Goal: Task Accomplishment & Management: Manage account settings

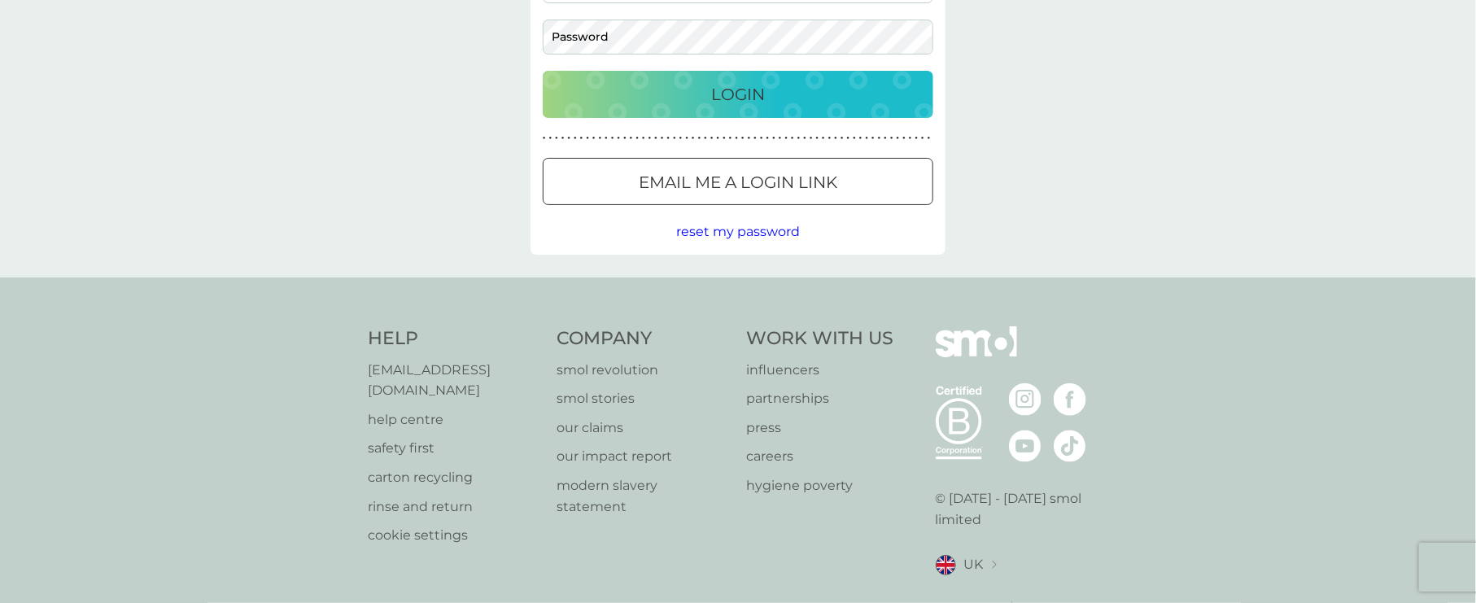
type input "[PERSON_NAME][EMAIL_ADDRESS][DOMAIN_NAME]"
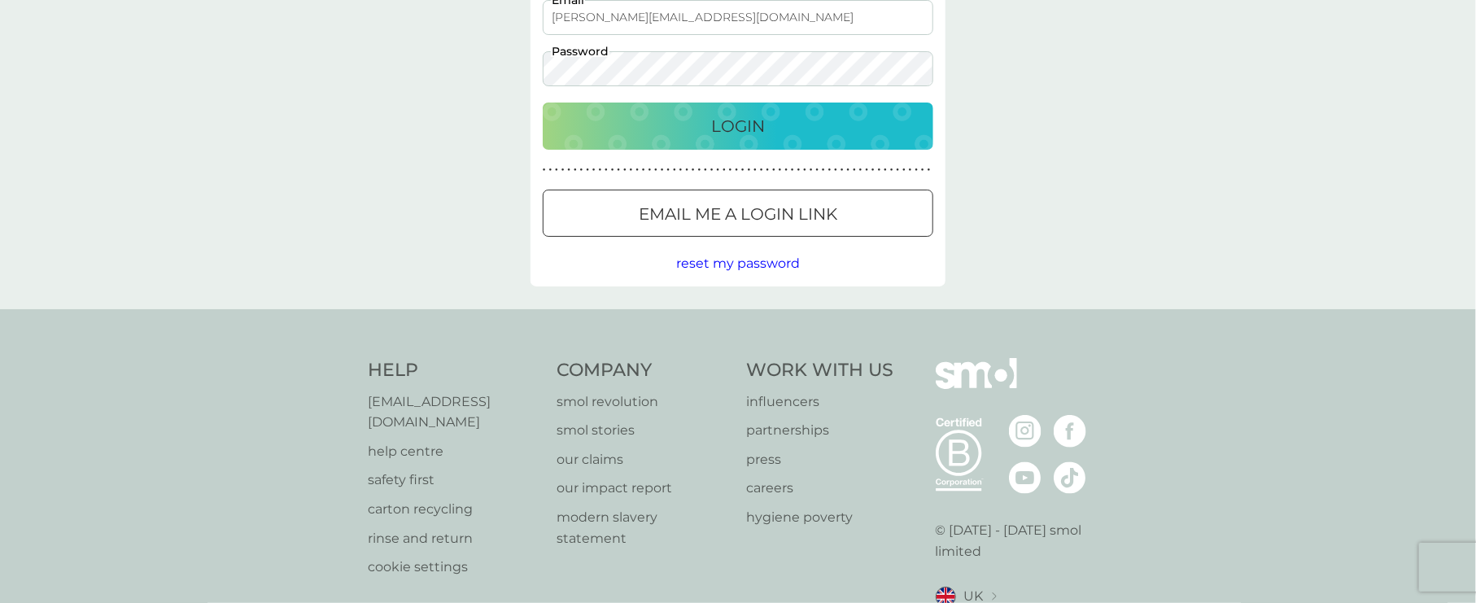
click at [739, 193] on button "Email me a login link" at bounding box center [738, 213] width 390 height 47
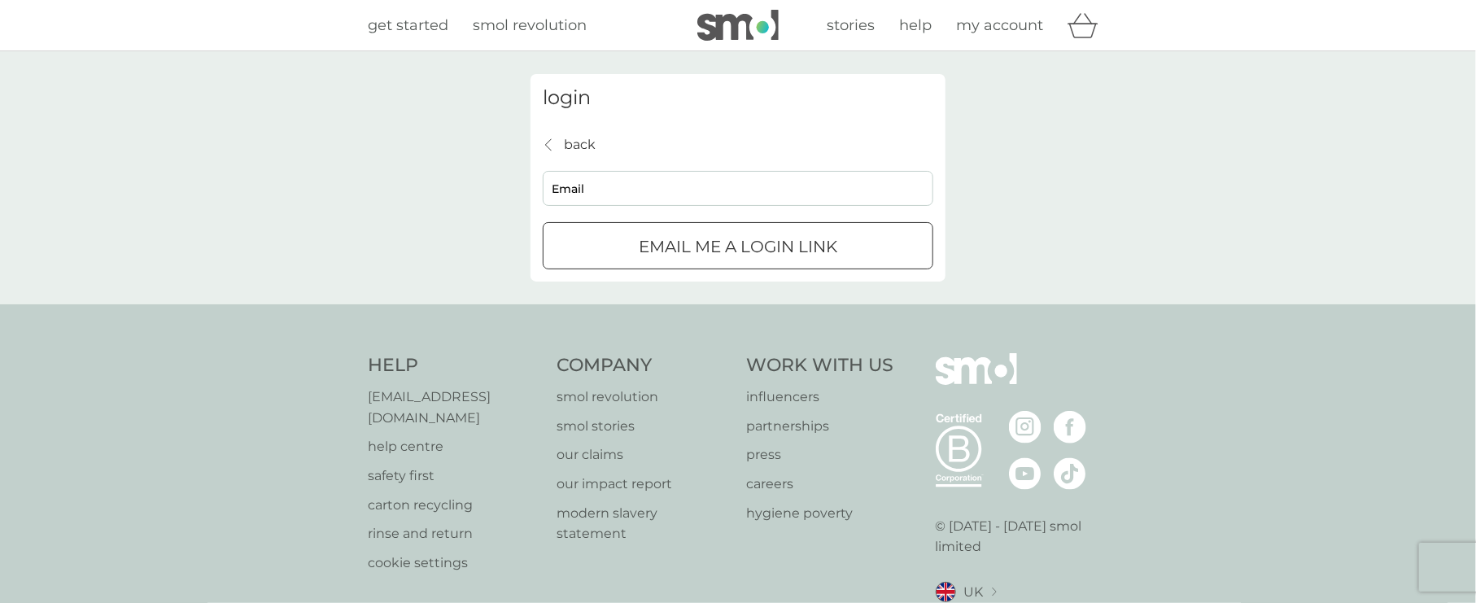
click at [699, 205] on input "Email" at bounding box center [738, 188] width 390 height 35
paste input "[EMAIL_ADDRESS][DOMAIN_NAME]"
type input "[PERSON_NAME][EMAIL_ADDRESS][DOMAIN_NAME]"
click at [719, 246] on div "submit" at bounding box center [718, 245] width 15 height 15
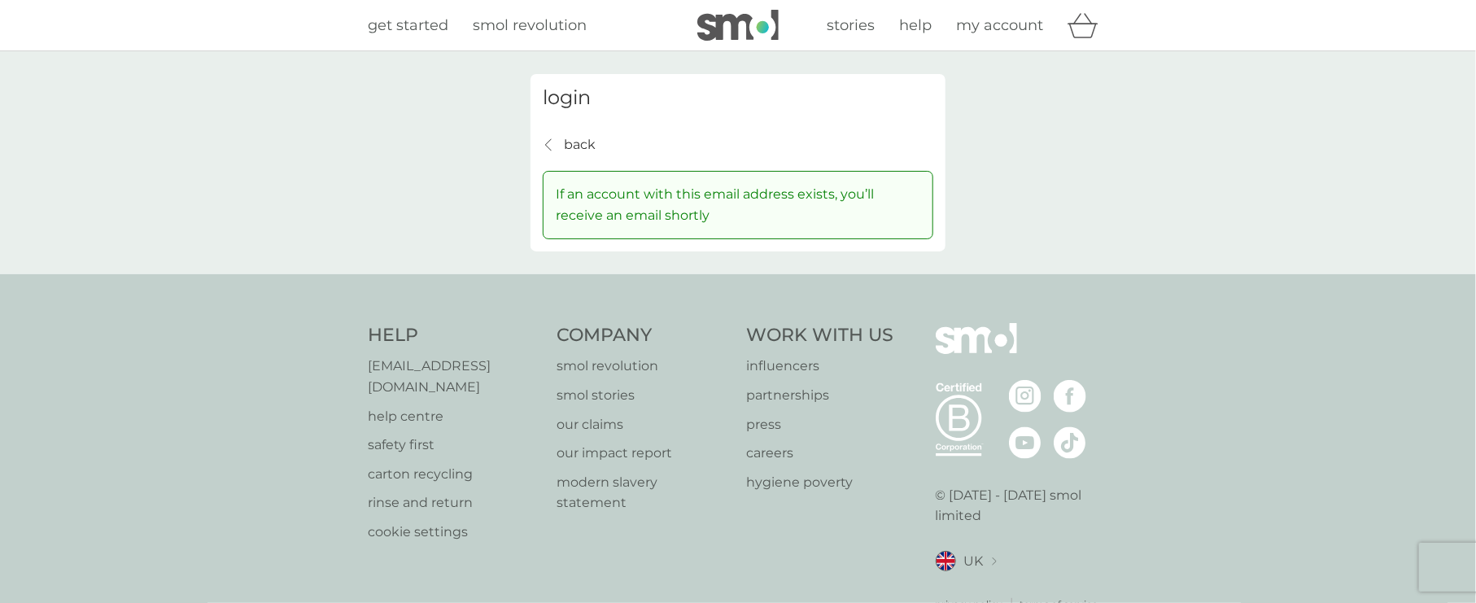
click at [543, 146] on div "back" at bounding box center [548, 144] width 11 height 13
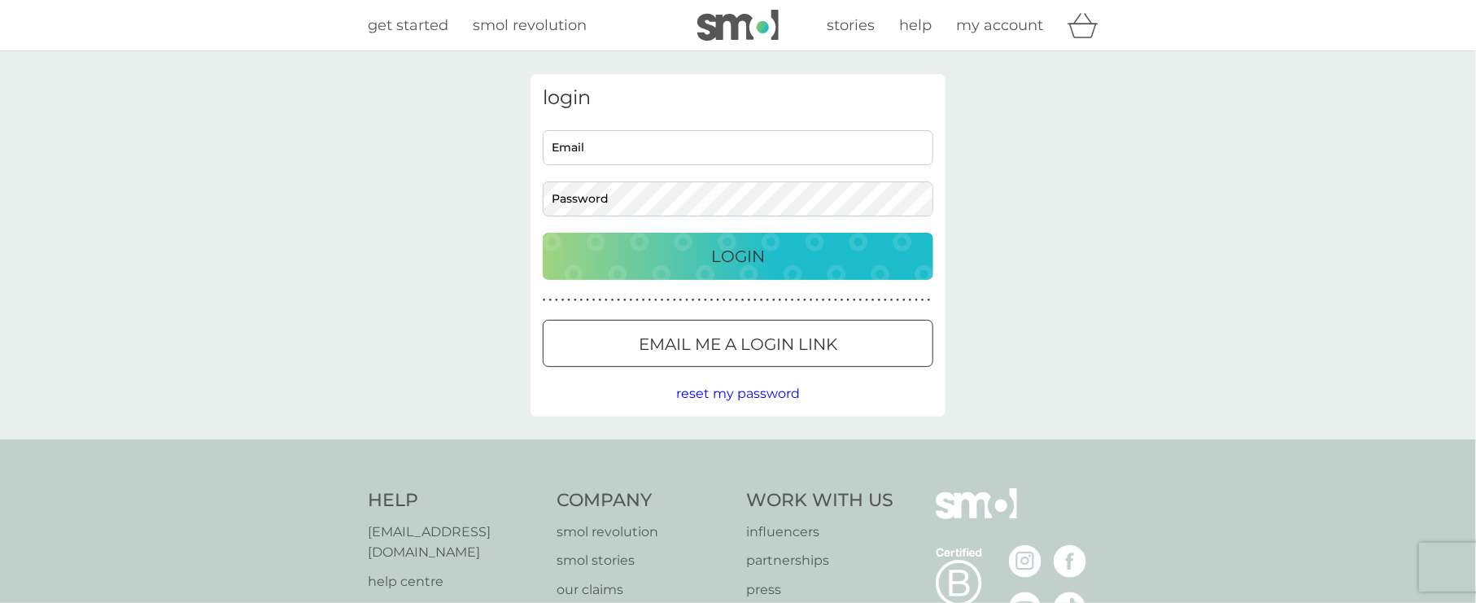
click at [667, 351] on p "Email me a login link" at bounding box center [738, 344] width 198 height 26
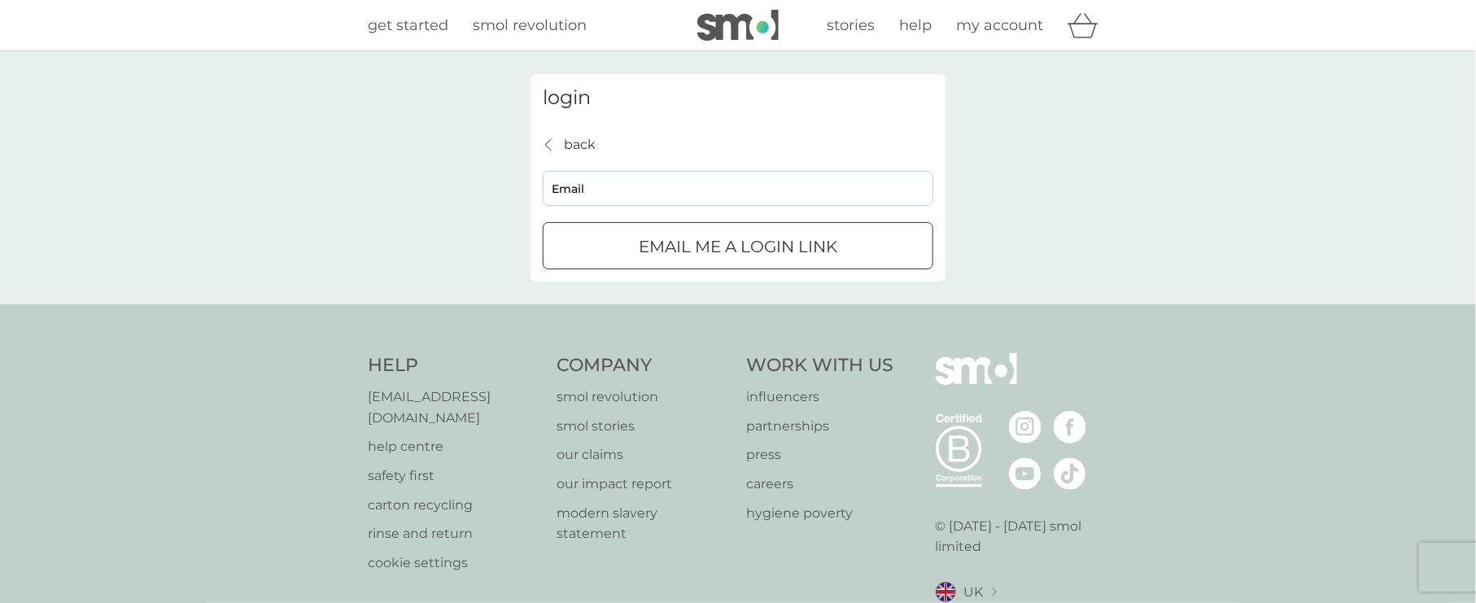
drag, startPoint x: 608, startPoint y: 207, endPoint x: 608, endPoint y: 197, distance: 10.6
click at [608, 200] on div "back back Email Email me a login link" at bounding box center [738, 202] width 390 height 136
click at [608, 194] on input "Email" at bounding box center [738, 188] width 390 height 35
paste input "gmail"
type input "[PERSON_NAME][EMAIL_ADDRESS][DOMAIN_NAME]"
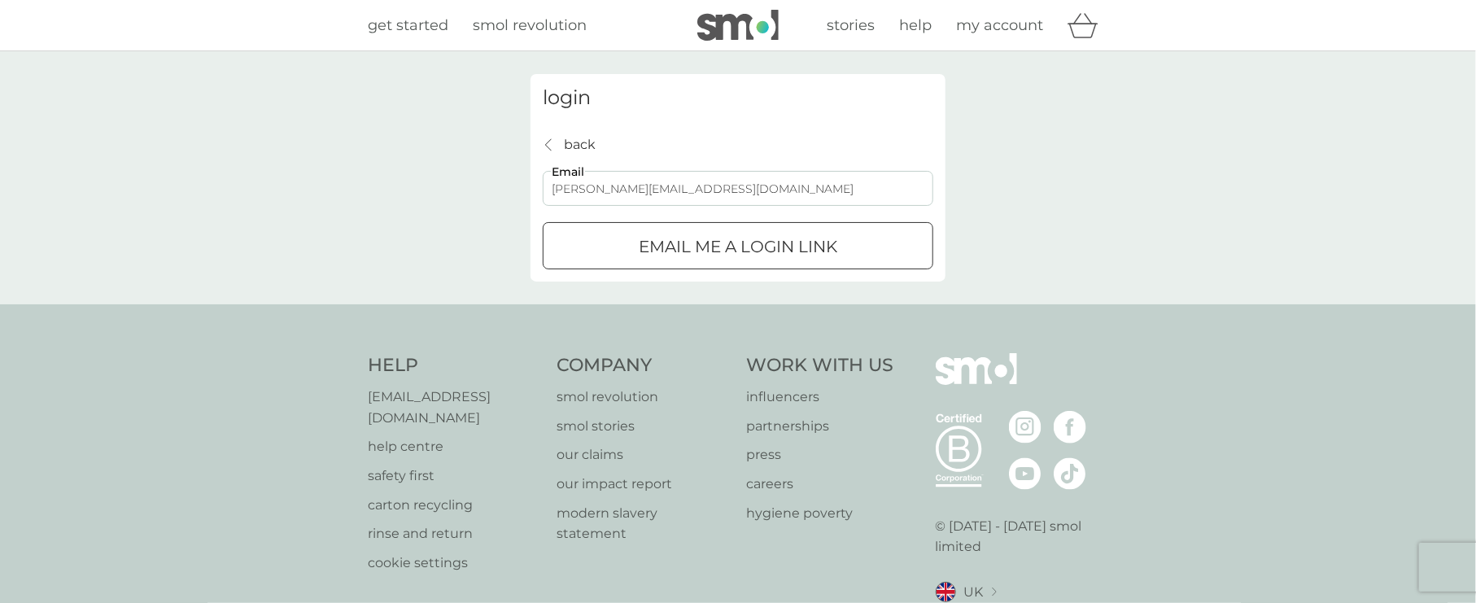
drag, startPoint x: 732, startPoint y: 185, endPoint x: 468, endPoint y: 176, distance: 264.6
click at [471, 180] on div "login back back [PERSON_NAME][EMAIL_ADDRESS][DOMAIN_NAME] Email Email me a logi…" at bounding box center [738, 177] width 1476 height 253
paste input "gmail"
type input "g"
click at [566, 191] on input "Email" at bounding box center [738, 188] width 390 height 35
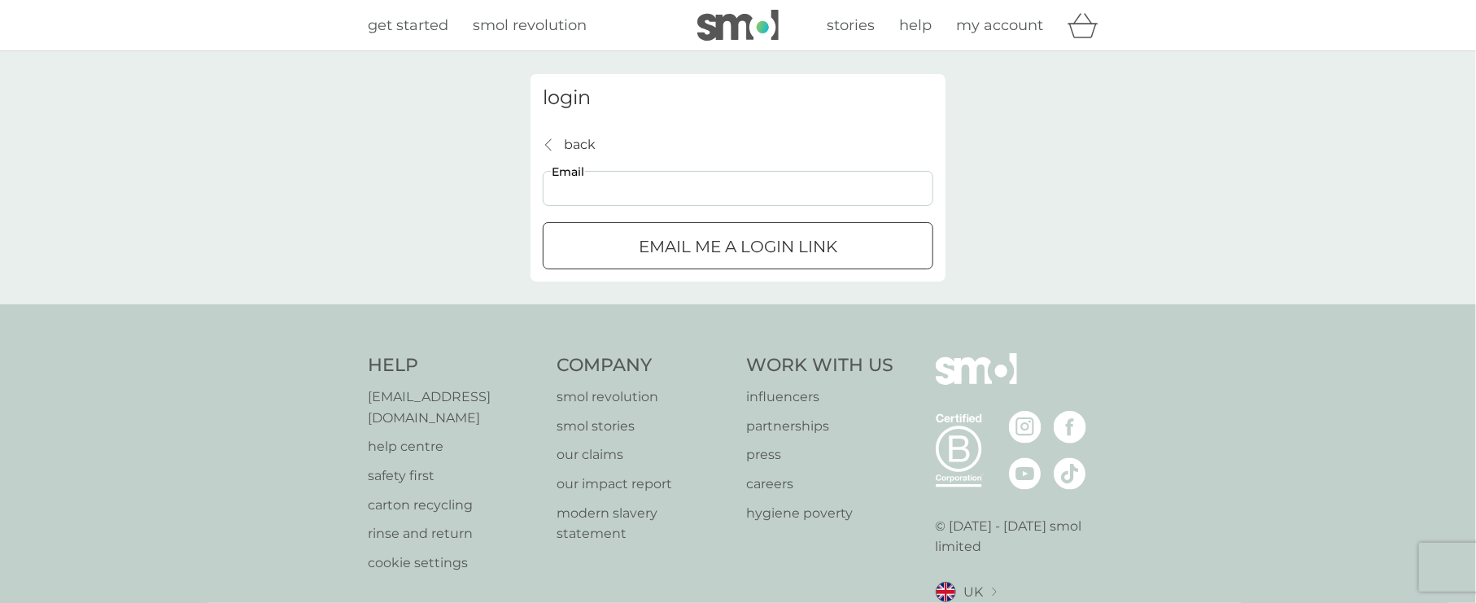
paste input "[EMAIL_ADDRESS][DOMAIN_NAME]"
type input "[EMAIL_ADDRESS][DOMAIN_NAME]"
click at [835, 255] on p "Email me a login link" at bounding box center [738, 246] width 198 height 26
